Goal: Find specific page/section: Find specific page/section

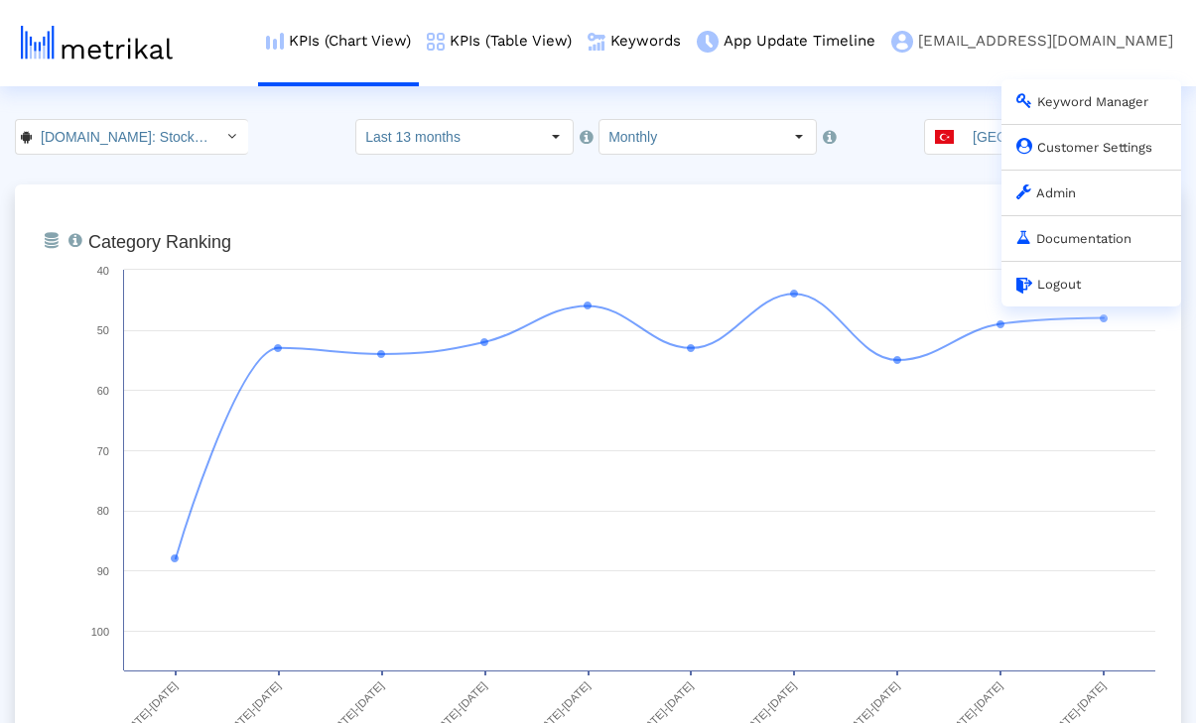
click at [1054, 191] on link "Admin" at bounding box center [1046, 193] width 60 height 15
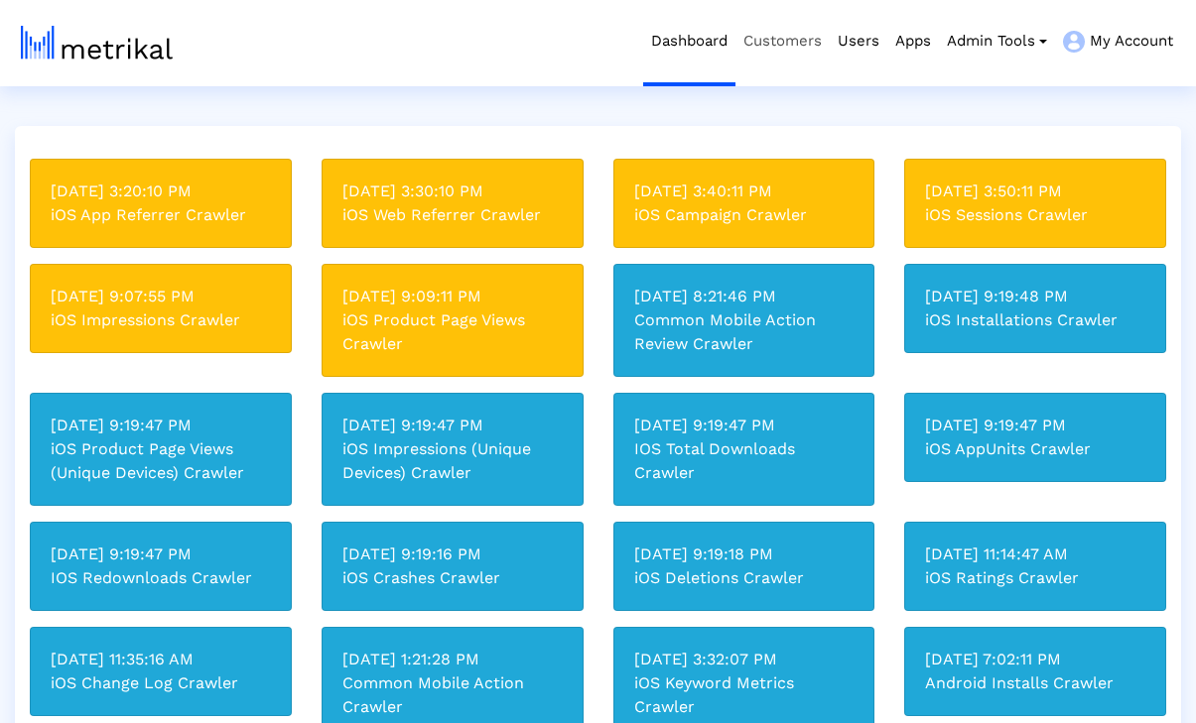
click at [782, 47] on link "Customers" at bounding box center [782, 41] width 94 height 82
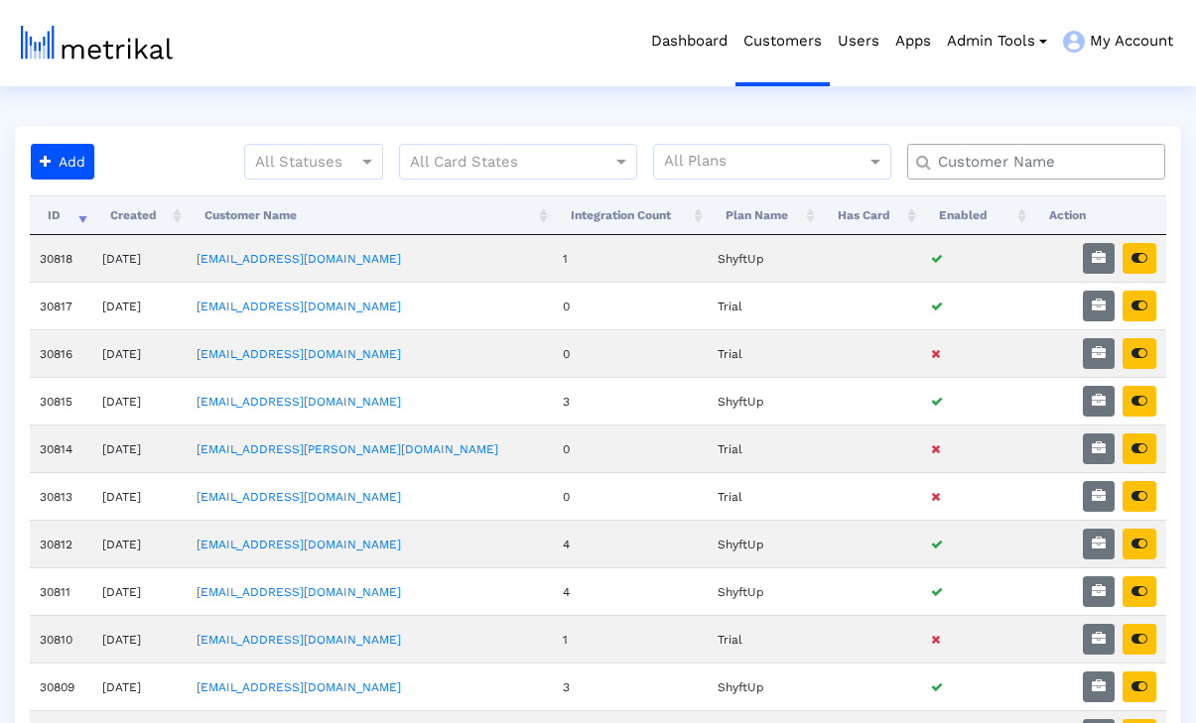
click at [1000, 162] on input "text" at bounding box center [1040, 162] width 233 height 21
type input "s"
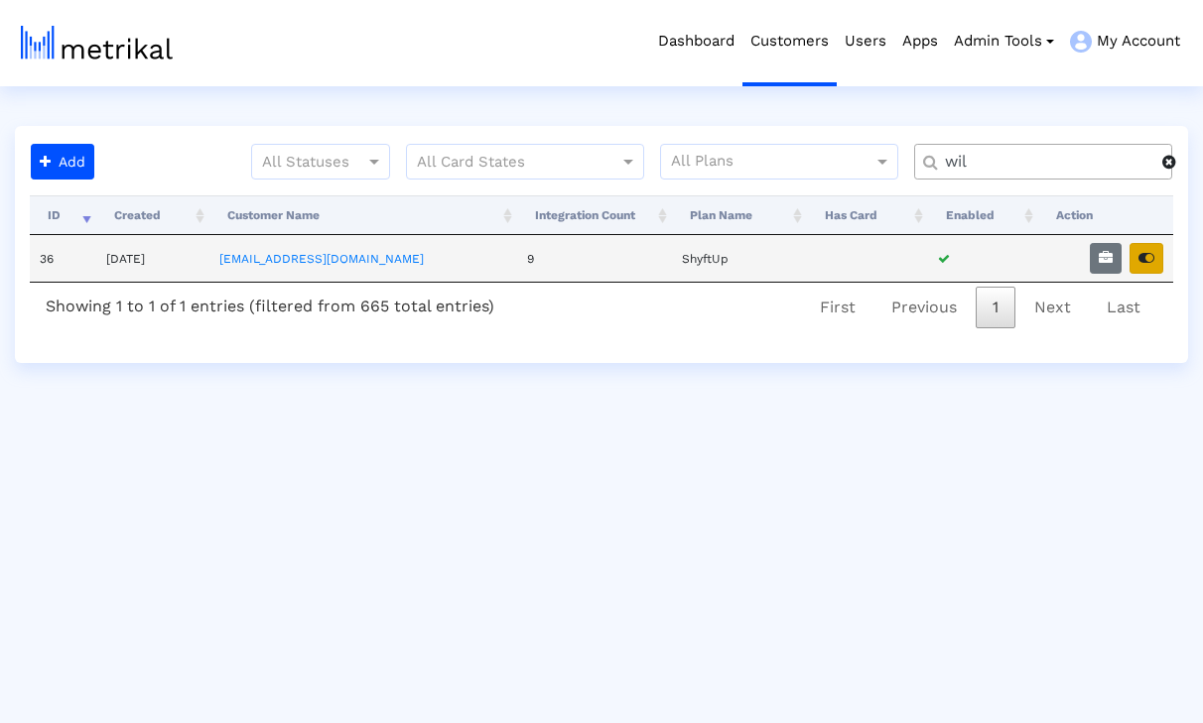
type input "wil"
click at [1156, 267] on button "button" at bounding box center [1146, 258] width 34 height 31
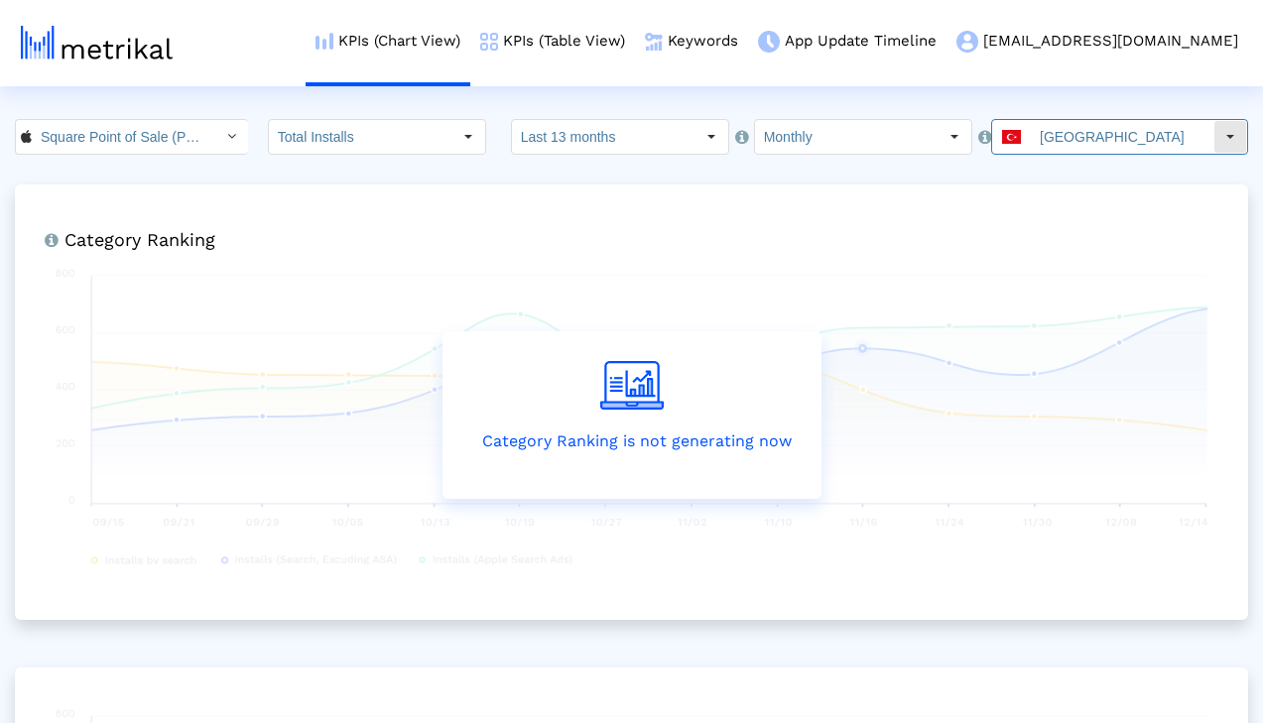
click at [1121, 140] on input "[GEOGRAPHIC_DATA]" at bounding box center [1122, 137] width 183 height 34
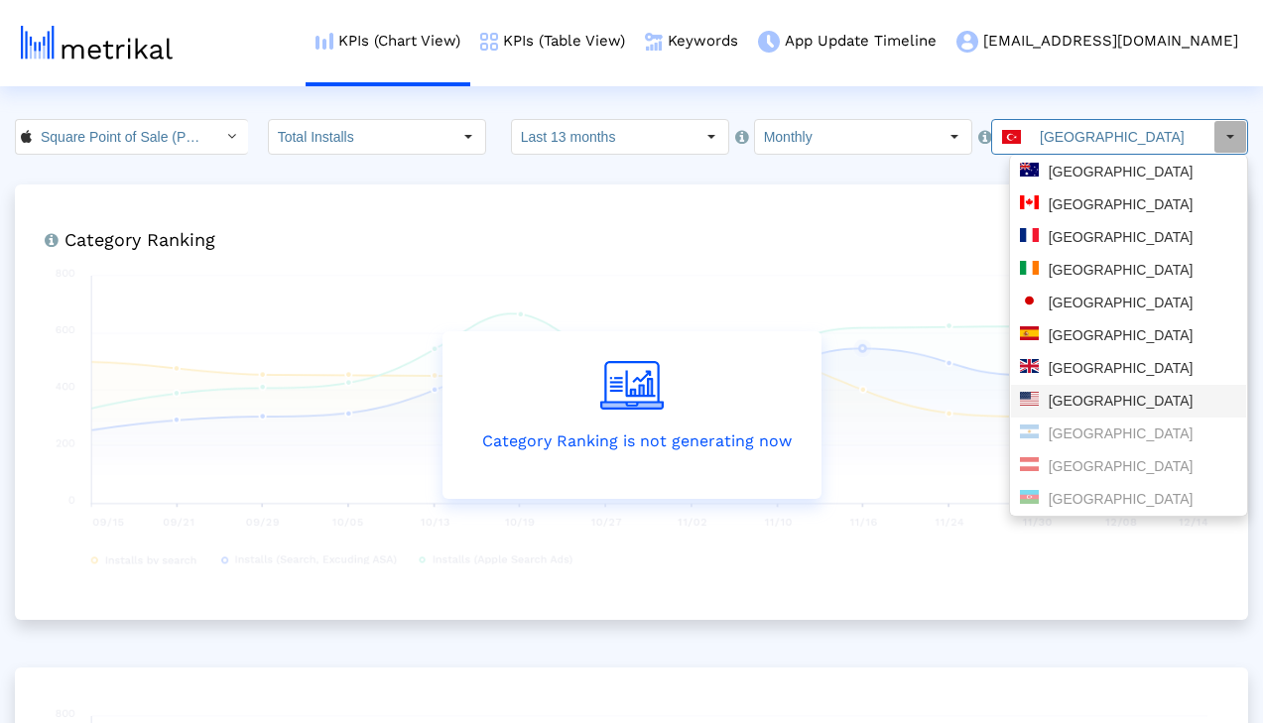
click at [1082, 399] on div "[GEOGRAPHIC_DATA]" at bounding box center [1128, 401] width 217 height 19
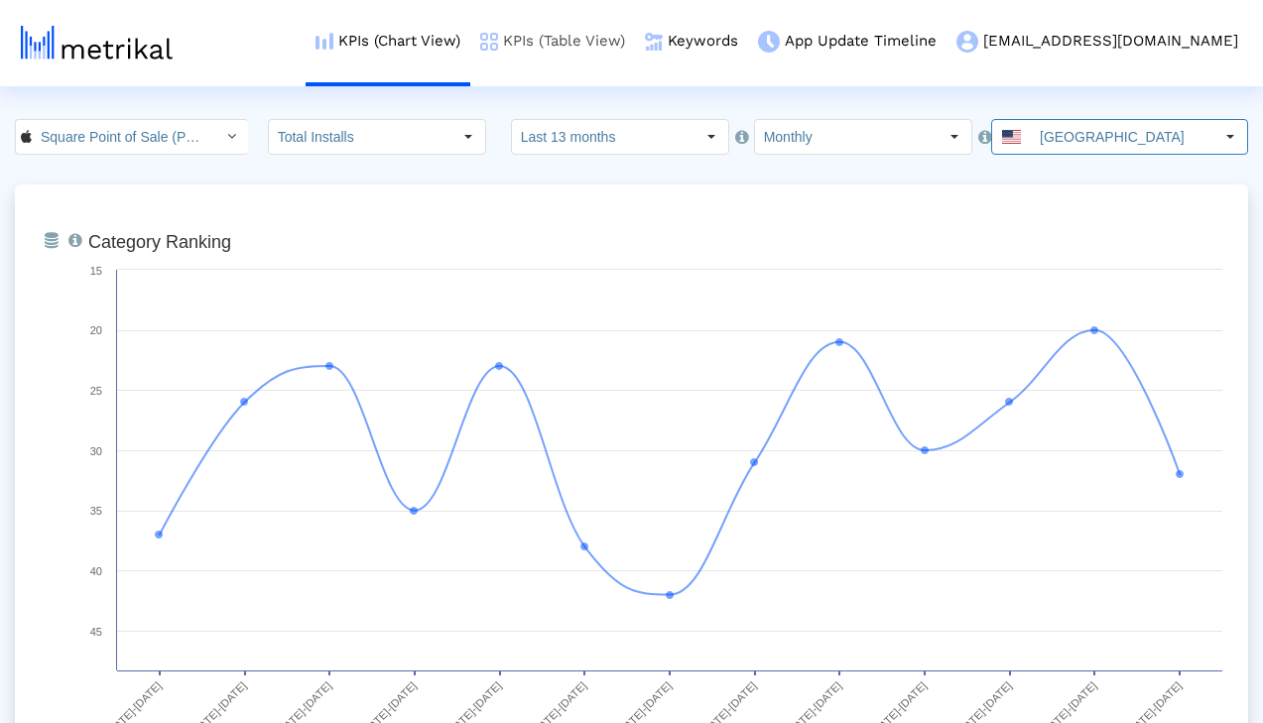
click at [635, 45] on link "KPIs (Table View)" at bounding box center [552, 41] width 165 height 82
click at [635, 54] on link "KPIs (Table View)" at bounding box center [552, 41] width 165 height 82
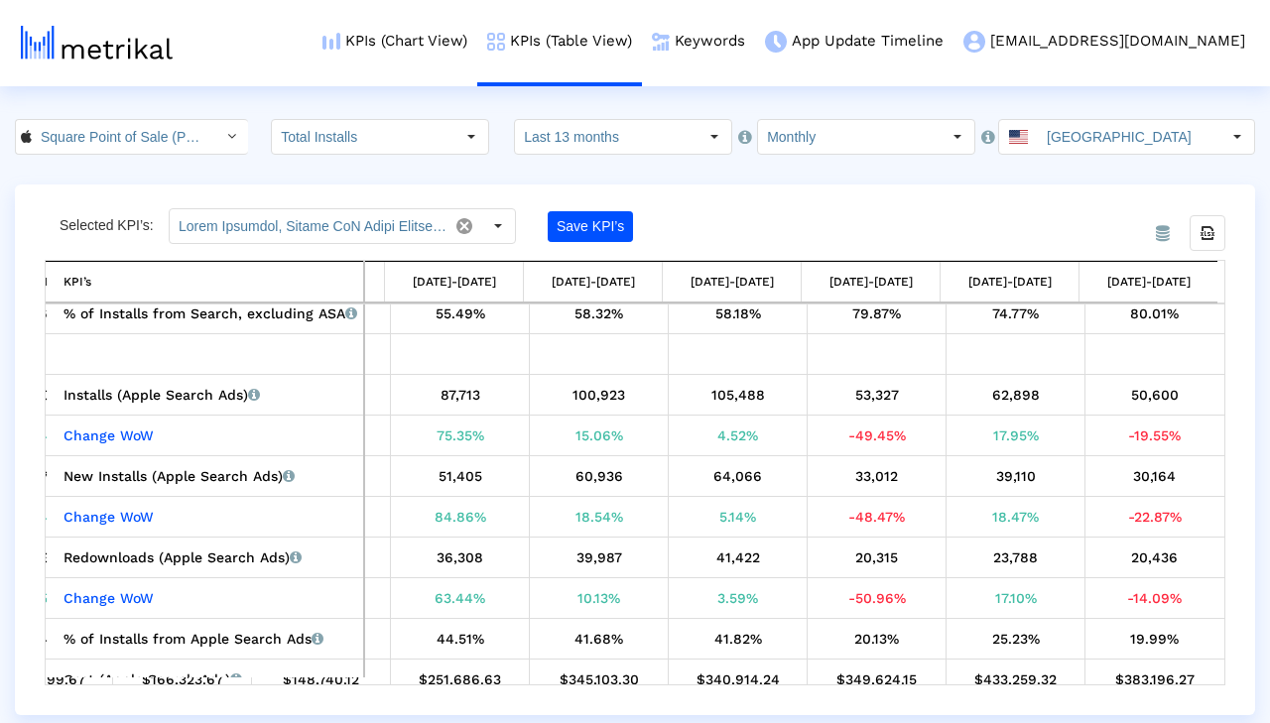
click at [1077, 147] on input "[GEOGRAPHIC_DATA]" at bounding box center [1129, 137] width 183 height 34
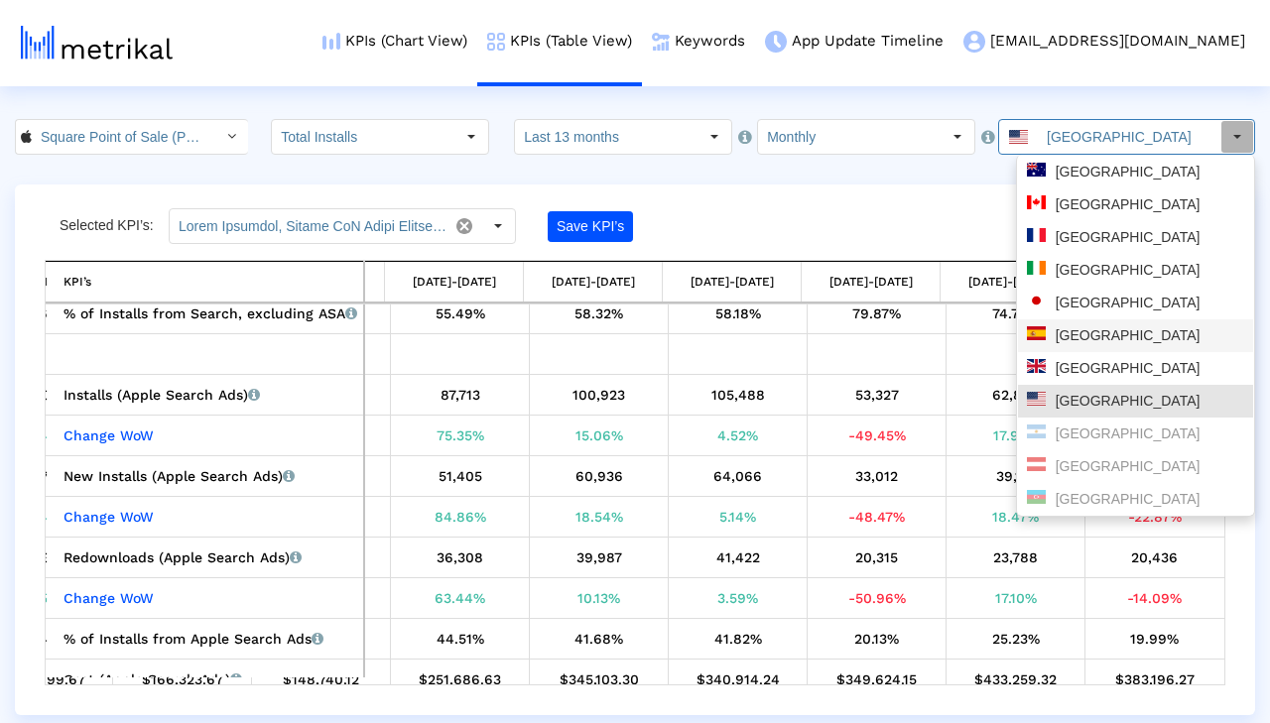
click at [1100, 358] on div "[GEOGRAPHIC_DATA]" at bounding box center [1135, 368] width 235 height 33
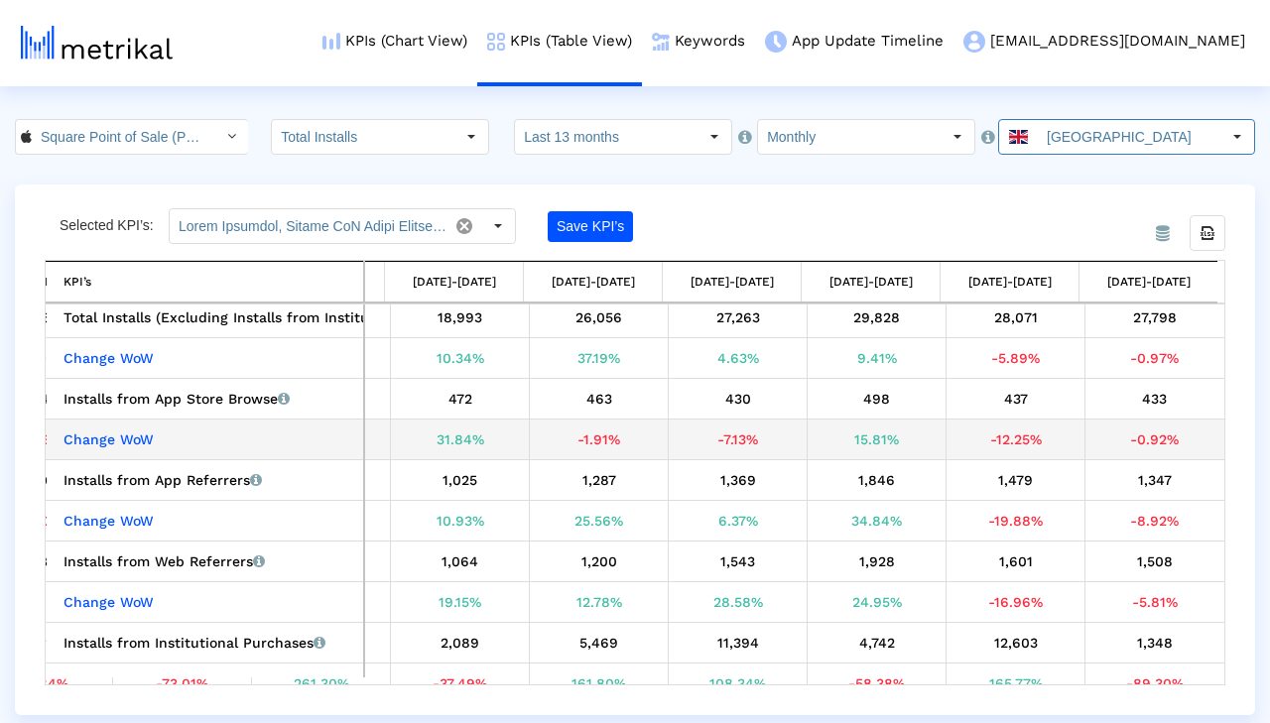
scroll to position [176, 1090]
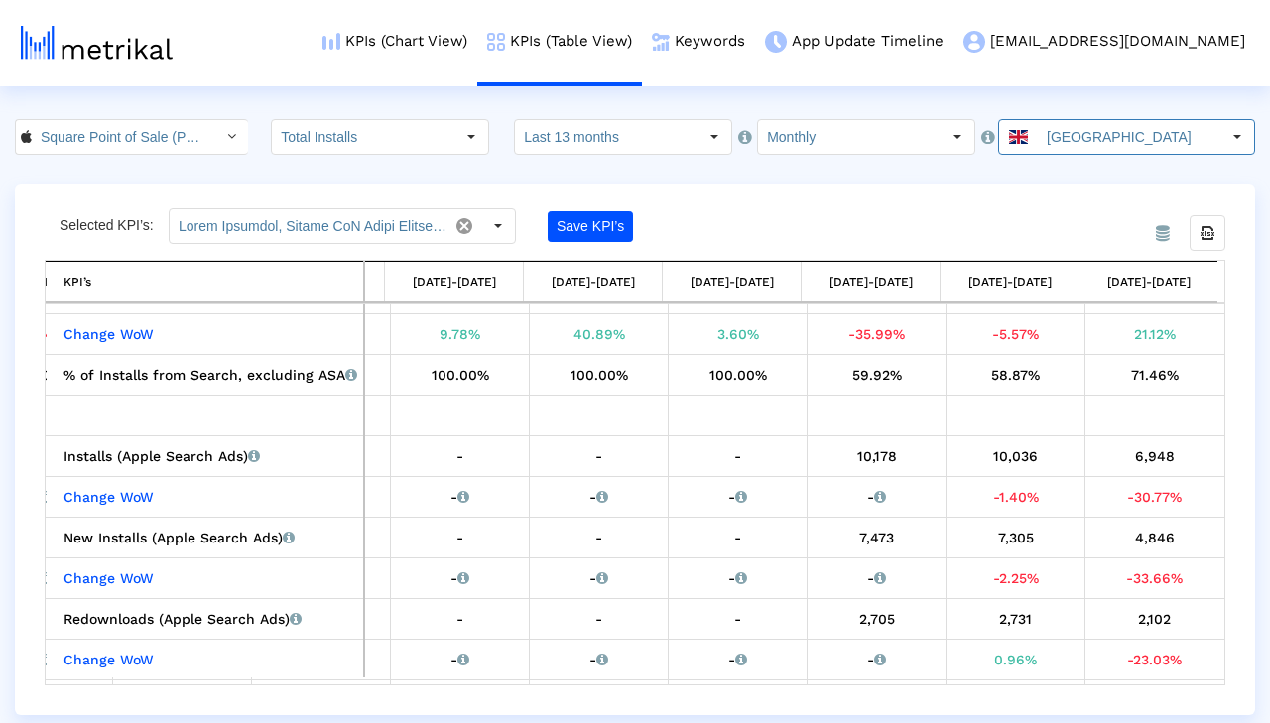
click at [1140, 139] on input "[GEOGRAPHIC_DATA]" at bounding box center [1129, 137] width 183 height 34
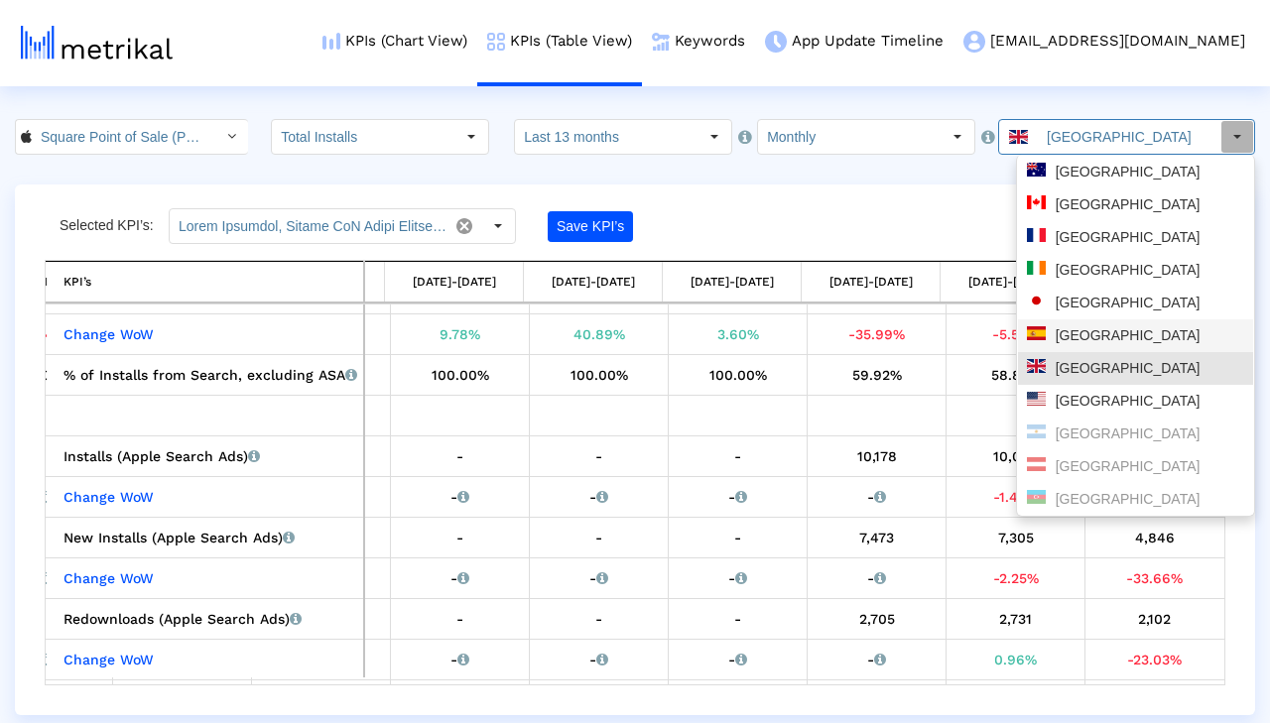
click at [1068, 334] on div "[GEOGRAPHIC_DATA]" at bounding box center [1135, 335] width 217 height 19
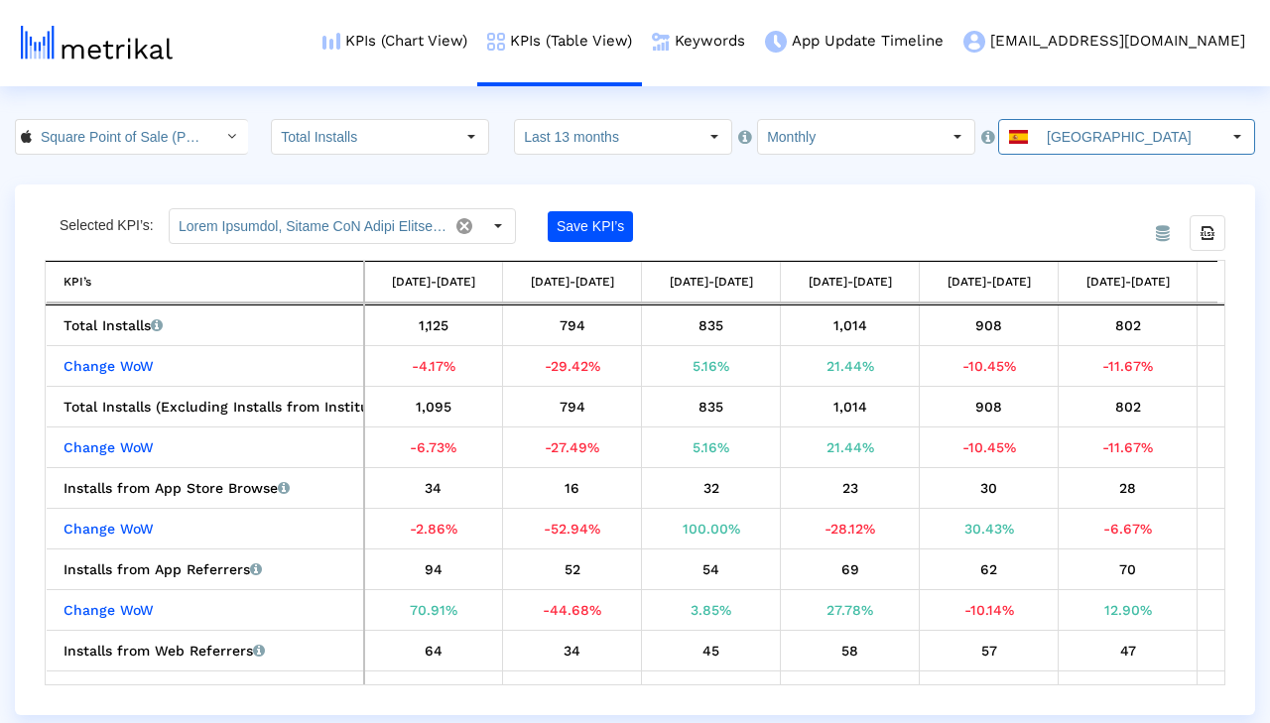
scroll to position [0, 1090]
